Goal: Check status: Check status

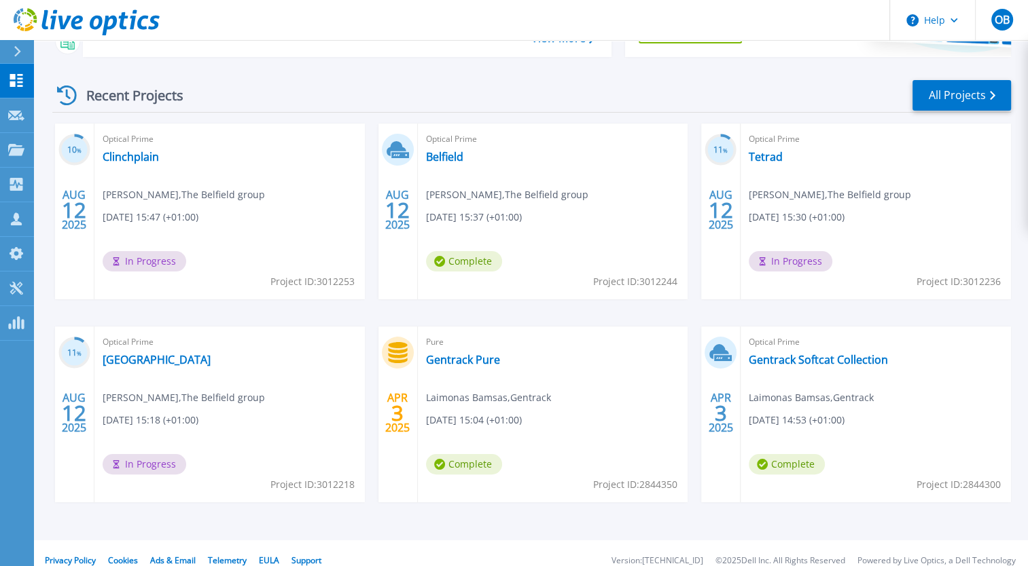
scroll to position [185, 0]
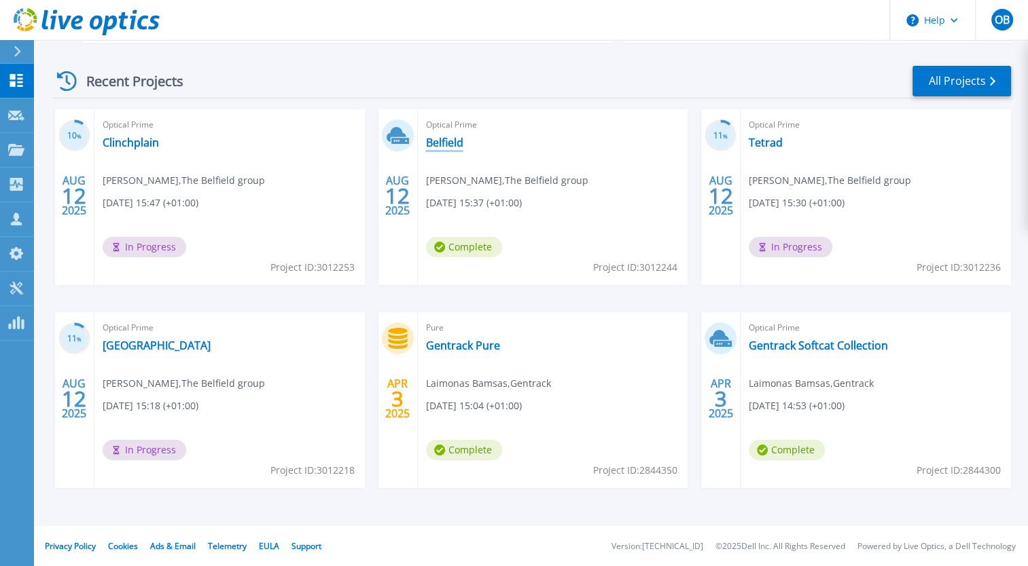
click at [445, 142] on link "Belfield" at bounding box center [444, 143] width 37 height 14
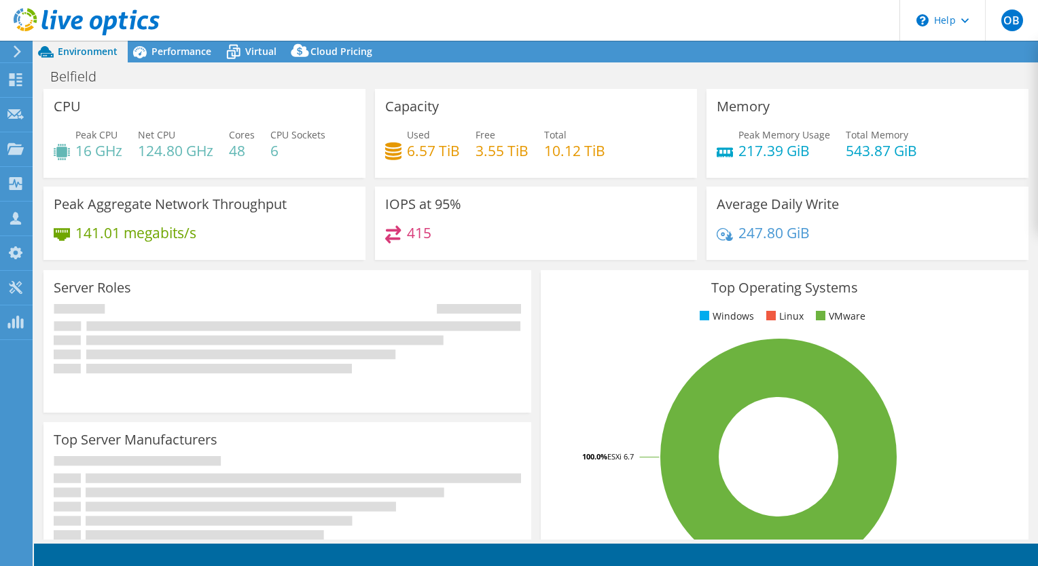
select select "USD"
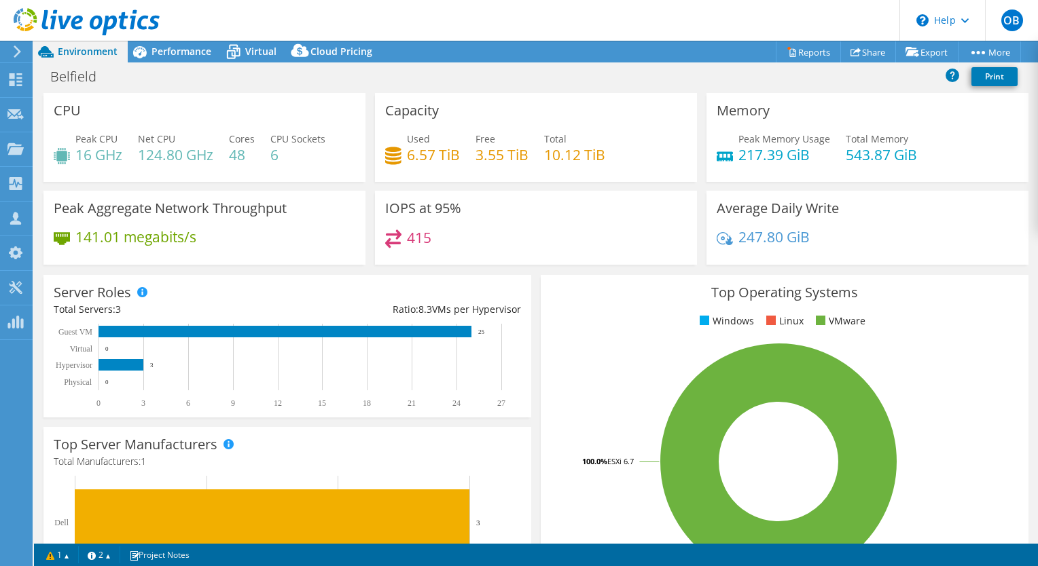
click at [198, 64] on div "Belfield Print" at bounding box center [536, 76] width 1004 height 25
click at [194, 50] on span "Performance" at bounding box center [181, 51] width 60 height 13
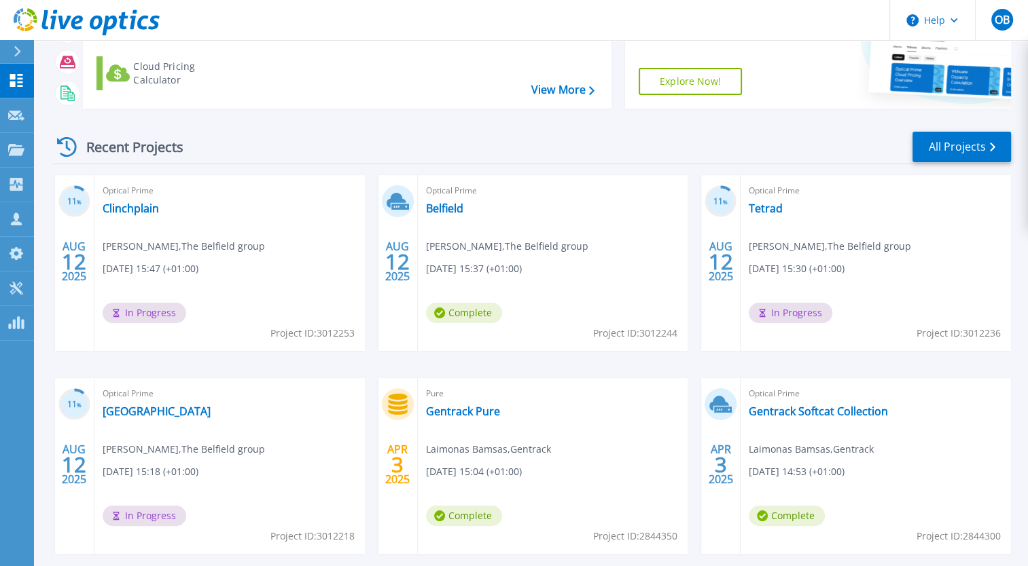
scroll to position [130, 0]
